Goal: Book appointment/travel/reservation

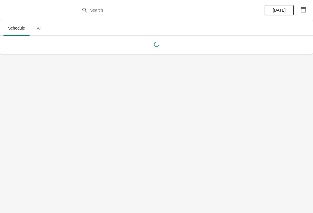
click at [303, 7] on icon "button" at bounding box center [303, 10] width 5 height 6
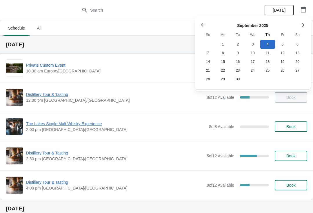
click at [301, 23] on icon "Show next month, October 2025" at bounding box center [302, 25] width 6 height 6
click at [300, 72] on button "25" at bounding box center [297, 70] width 15 height 9
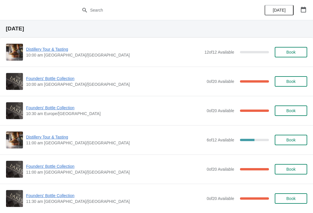
scroll to position [16, 0]
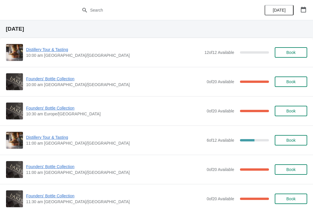
click at [61, 110] on span "Founders' Bottle Collection" at bounding box center [114, 108] width 177 height 6
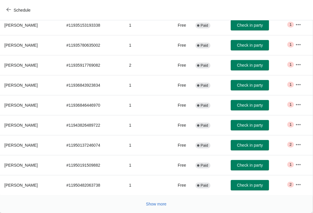
scroll to position [95, 0]
click at [149, 209] on button "Show more" at bounding box center [156, 204] width 25 height 10
click at [152, 208] on button "Show more" at bounding box center [156, 204] width 25 height 10
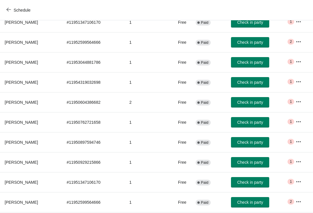
scroll to position [365, 0]
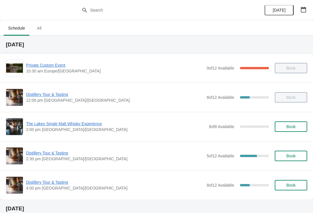
click at [299, 11] on button "button" at bounding box center [303, 9] width 10 height 10
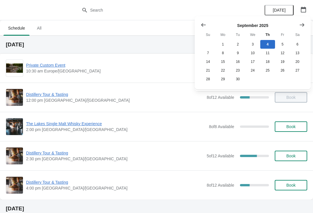
click at [303, 26] on icon "Show next month, October 2025" at bounding box center [301, 24] width 5 height 3
click at [299, 72] on button "25" at bounding box center [297, 70] width 15 height 9
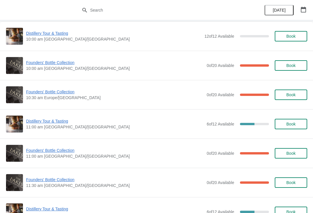
scroll to position [32, 0]
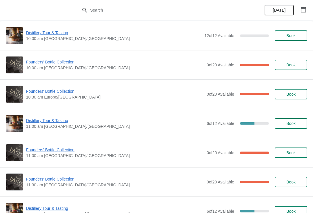
click at [67, 156] on span "11:00 am [GEOGRAPHIC_DATA]/[GEOGRAPHIC_DATA]" at bounding box center [114, 156] width 177 height 6
click at [69, 149] on span "Founders' Bottle Collection" at bounding box center [114, 150] width 177 height 6
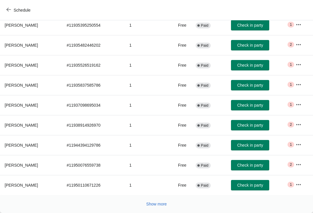
scroll to position [95, 0]
click at [157, 208] on button "Show more" at bounding box center [156, 204] width 25 height 10
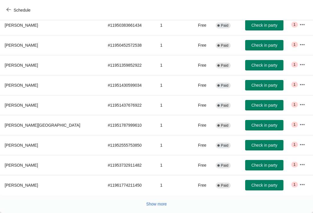
scroll to position [295, 0]
click at [153, 204] on span "Show more" at bounding box center [156, 204] width 21 height 5
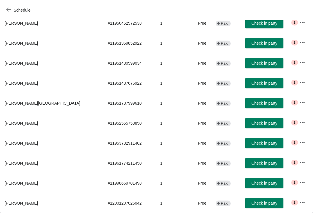
scroll to position [317, 0]
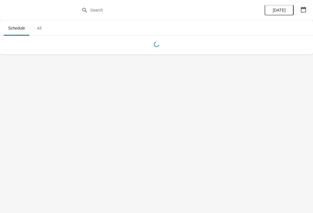
click at [305, 10] on icon "button" at bounding box center [303, 10] width 5 height 6
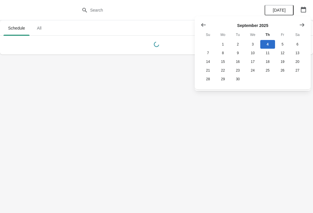
click at [301, 25] on icon "Show next month, October 2025" at bounding box center [301, 24] width 5 height 3
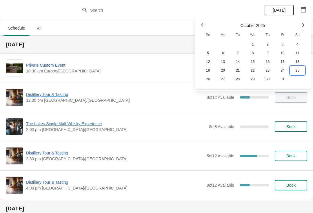
click at [299, 74] on button "25" at bounding box center [297, 70] width 15 height 9
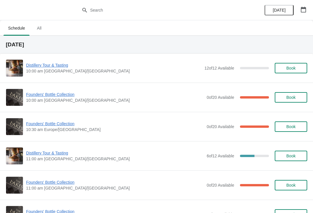
click at [64, 146] on div "Distillery Tour & Tasting 11:00 am Europe/London 6 of 12 Available 50 % Book" at bounding box center [156, 155] width 313 height 29
click at [52, 96] on span "Founders' Bottle Collection" at bounding box center [114, 94] width 177 height 6
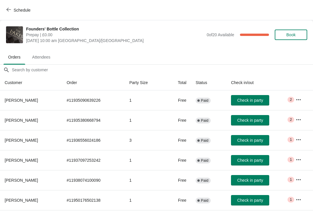
click at [298, 32] on button "Book" at bounding box center [290, 35] width 32 height 10
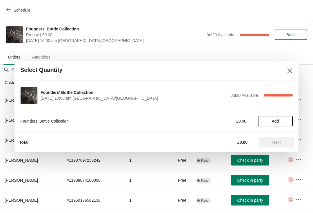
click at [280, 119] on span "Add" at bounding box center [275, 121] width 24 height 5
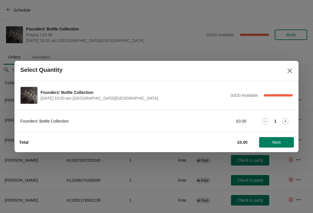
click at [277, 142] on span "Next" at bounding box center [276, 142] width 8 height 5
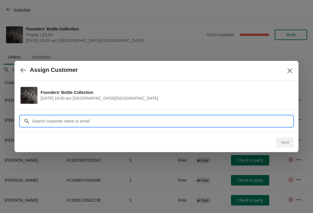
click at [102, 122] on input "Customer" at bounding box center [162, 121] width 261 height 10
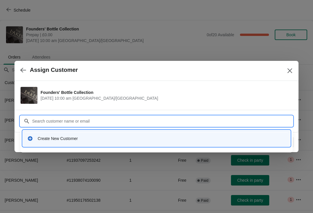
click at [67, 141] on div "Create New Customer" at bounding box center [156, 138] width 263 height 12
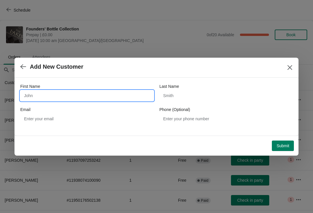
click at [64, 96] on input "First Name" at bounding box center [86, 95] width 133 height 10
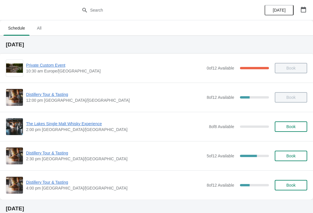
click at [308, 8] on button "button" at bounding box center [303, 9] width 10 height 10
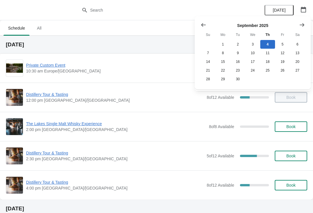
click at [304, 26] on icon "Show next month, October 2025" at bounding box center [302, 25] width 6 height 6
click at [298, 72] on button "25" at bounding box center [297, 70] width 15 height 9
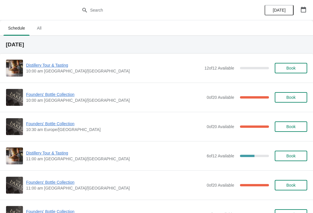
click at [293, 130] on button "Book" at bounding box center [290, 126] width 32 height 10
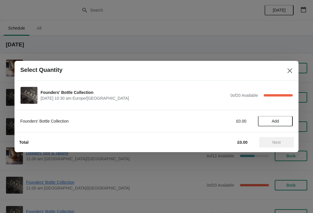
click at [276, 118] on button "Add" at bounding box center [275, 121] width 35 height 10
click at [272, 145] on button "Next" at bounding box center [276, 142] width 35 height 10
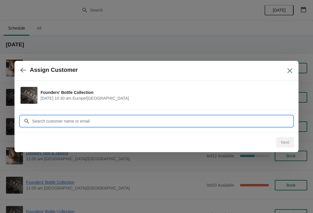
click at [59, 122] on input "Customer" at bounding box center [162, 121] width 261 height 10
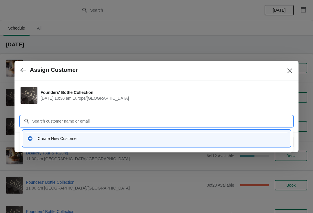
click at [65, 141] on div "Create New Customer" at bounding box center [162, 139] width 248 height 6
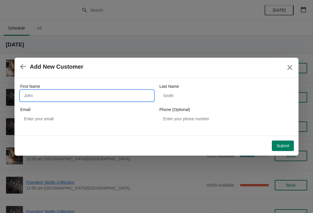
click at [61, 93] on input "First Name" at bounding box center [86, 95] width 133 height 10
type input "a"
type input "[PERSON_NAME]"
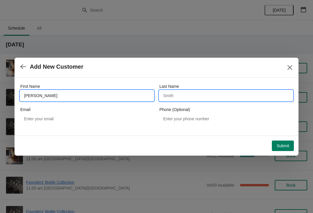
click at [200, 98] on input "Last Name" at bounding box center [225, 95] width 133 height 10
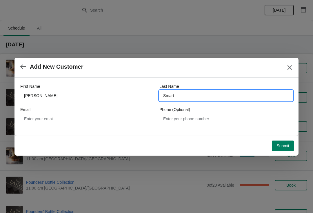
type input "Smart"
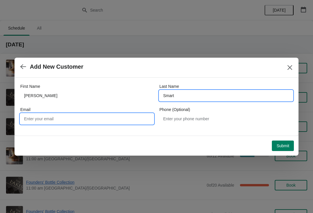
click at [77, 119] on input "Email" at bounding box center [86, 119] width 133 height 10
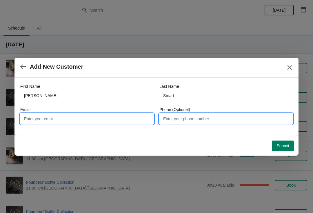
click at [215, 124] on input "Phone (Optional)" at bounding box center [225, 119] width 133 height 10
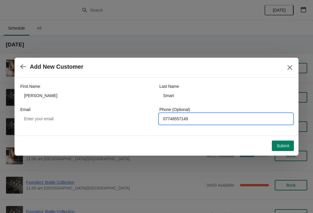
type input "07748557149"
click at [281, 147] on span "Submit" at bounding box center [282, 145] width 13 height 5
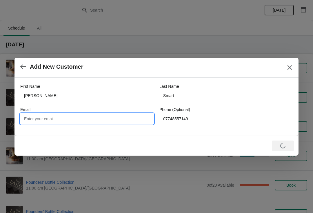
click at [63, 120] on input "Email" at bounding box center [86, 119] width 133 height 10
click at [241, 144] on div "Loading Submit" at bounding box center [155, 144] width 277 height 13
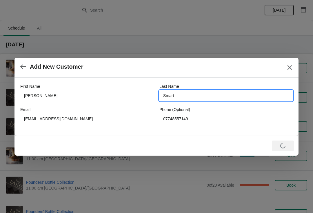
click at [233, 90] on input "Smart" at bounding box center [225, 95] width 133 height 10
click at [283, 145] on div "Loading Submit" at bounding box center [283, 145] width 22 height 10
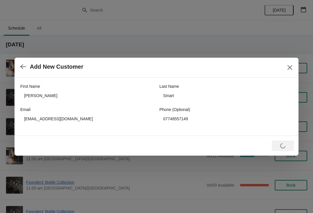
click at [285, 146] on div "Loading Submit" at bounding box center [283, 145] width 22 height 10
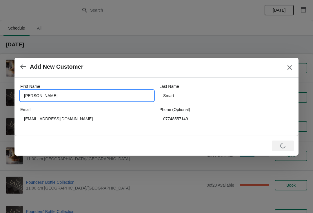
click at [67, 95] on input "[PERSON_NAME]" at bounding box center [86, 95] width 133 height 10
click at [281, 147] on div "Loading Submit" at bounding box center [283, 145] width 22 height 10
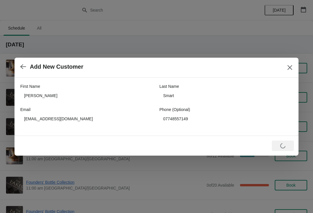
click at [279, 147] on div "Loading Submit" at bounding box center [283, 145] width 22 height 10
click at [283, 146] on div "Loading Submit" at bounding box center [283, 145] width 22 height 10
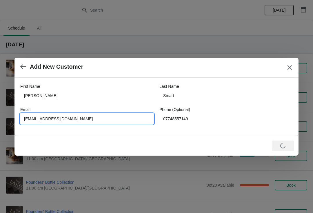
click at [66, 119] on input "[EMAIL_ADDRESS][DOMAIN_NAME]" at bounding box center [86, 119] width 133 height 10
type input "[EMAIL_ADDRESS][DOMAIN_NAME]"
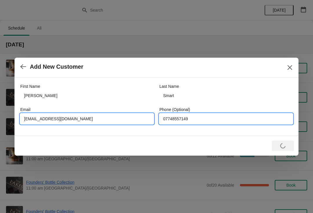
click at [261, 115] on input "07748557149" at bounding box center [225, 119] width 133 height 10
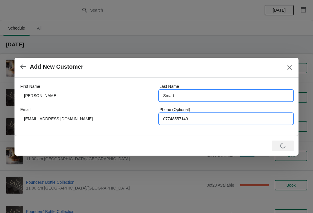
click at [251, 94] on input "Smart" at bounding box center [225, 95] width 133 height 10
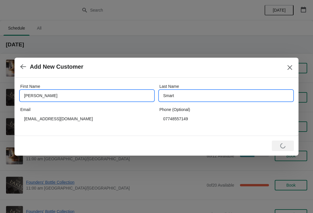
click at [94, 99] on input "[PERSON_NAME]" at bounding box center [86, 95] width 133 height 10
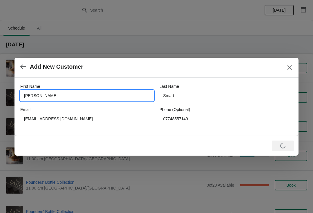
click at [297, 64] on div "Add New Customer" at bounding box center [156, 68] width 284 height 20
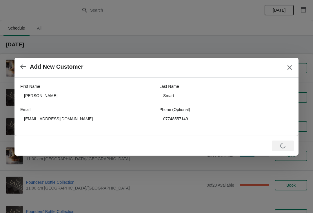
click at [292, 68] on button "Close" at bounding box center [289, 67] width 10 height 10
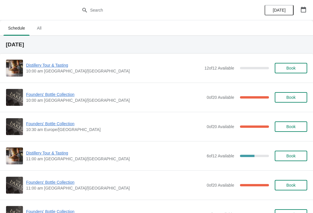
click at [295, 126] on span "Book" at bounding box center [290, 126] width 9 height 5
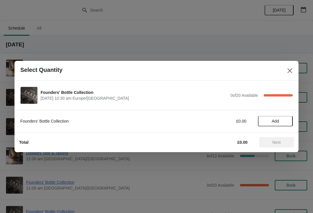
click at [279, 118] on button "Add" at bounding box center [275, 121] width 35 height 10
click at [284, 145] on button "Next" at bounding box center [276, 142] width 35 height 10
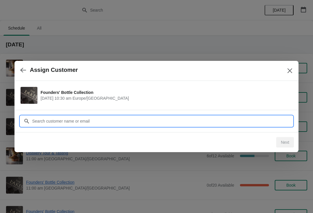
click at [125, 121] on input "Customer" at bounding box center [162, 121] width 261 height 10
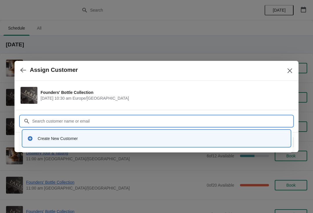
click at [71, 140] on div "Create New Customer" at bounding box center [162, 139] width 248 height 6
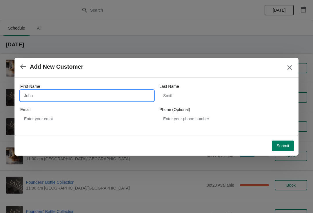
click at [74, 96] on input "First Name" at bounding box center [86, 95] width 133 height 10
type input "[PERSON_NAME]"
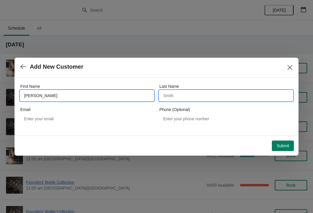
click at [196, 100] on input "Last Name" at bounding box center [225, 95] width 133 height 10
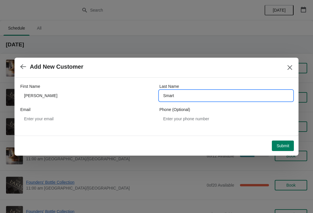
type input "Smart"
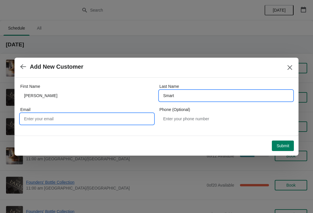
click at [88, 120] on input "Email" at bounding box center [86, 119] width 133 height 10
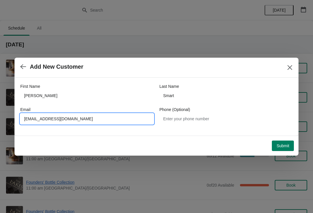
type input "[EMAIL_ADDRESS][DOMAIN_NAME]"
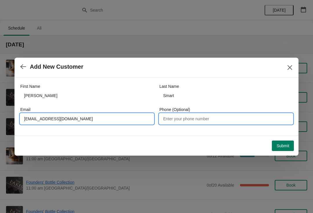
click at [210, 116] on input "Phone (Optional)" at bounding box center [225, 119] width 133 height 10
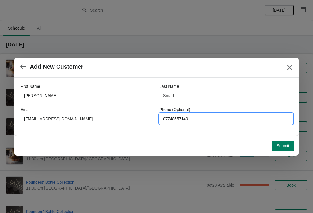
type input "07748557149"
click at [282, 147] on span "Submit" at bounding box center [282, 145] width 13 height 5
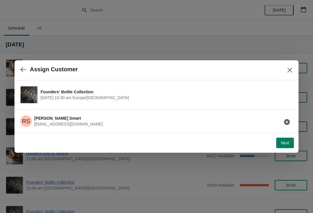
click at [283, 144] on span "Next" at bounding box center [285, 142] width 8 height 5
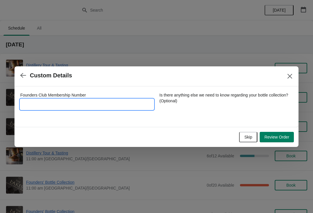
click at [78, 106] on input "Founders Club Membership Number" at bounding box center [86, 104] width 133 height 10
type input "2682016"
click at [277, 136] on span "Review Order" at bounding box center [276, 137] width 25 height 5
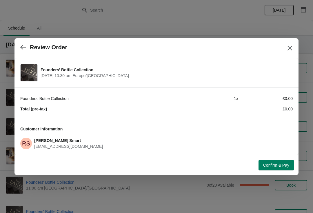
click at [282, 167] on span "Confirm & Pay" at bounding box center [276, 165] width 26 height 5
